Goal: Find specific page/section: Find specific page/section

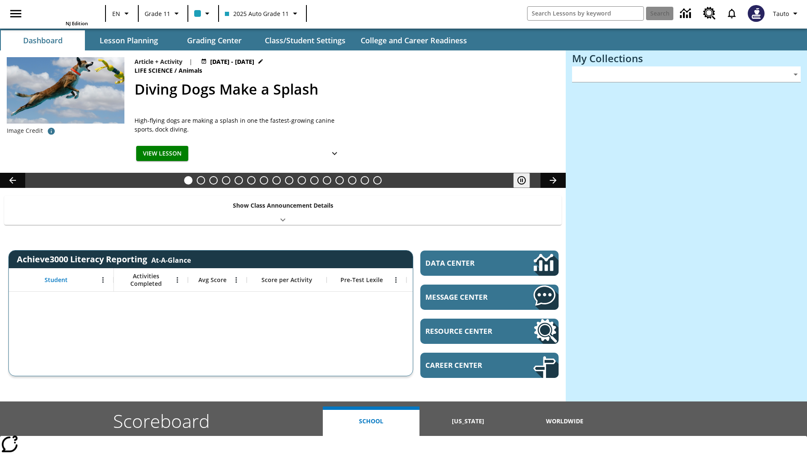
type input "-1"
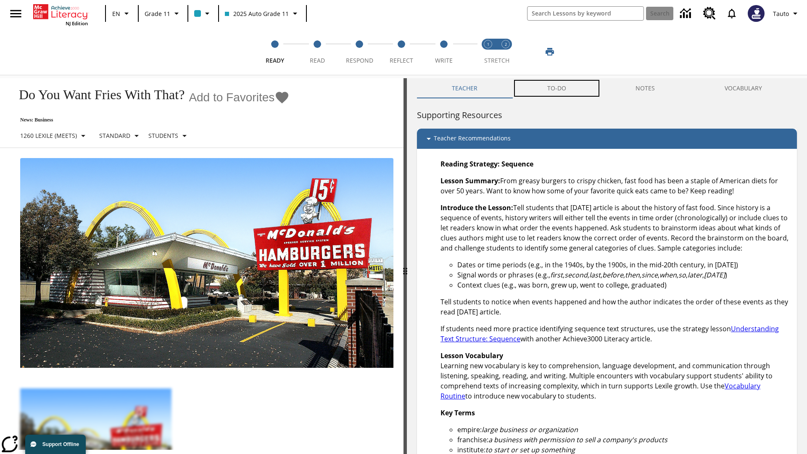
click at [557, 88] on button "TO-DO" at bounding box center [556, 88] width 89 height 20
